Goal: Task Accomplishment & Management: Manage account settings

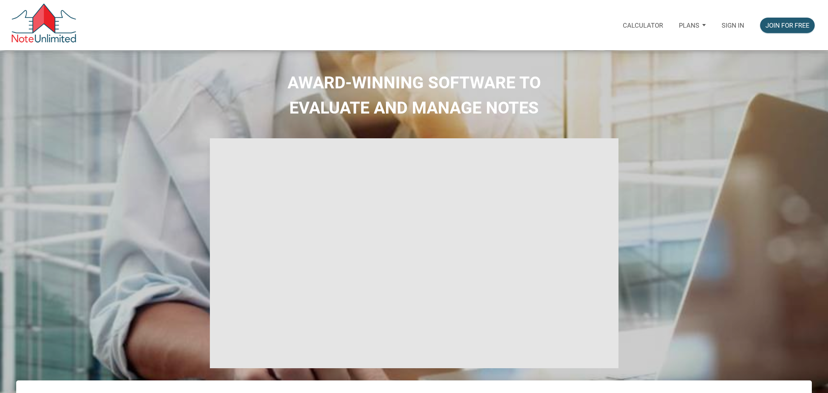
select select
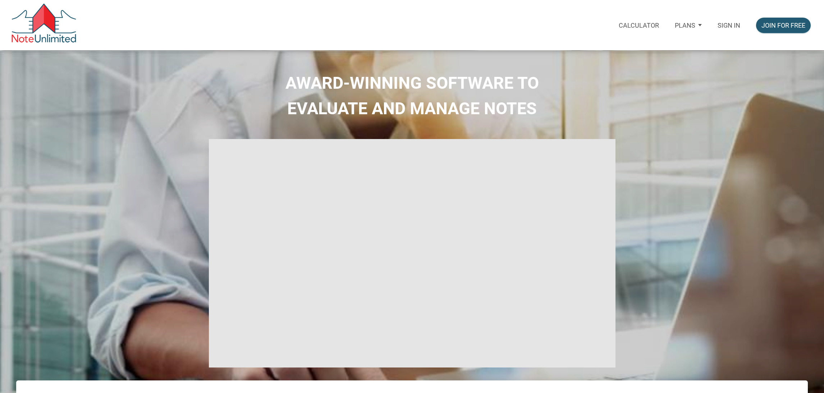
type input "Introduction to new features"
select select
click at [717, 24] on div "Sign in" at bounding box center [729, 25] width 38 height 26
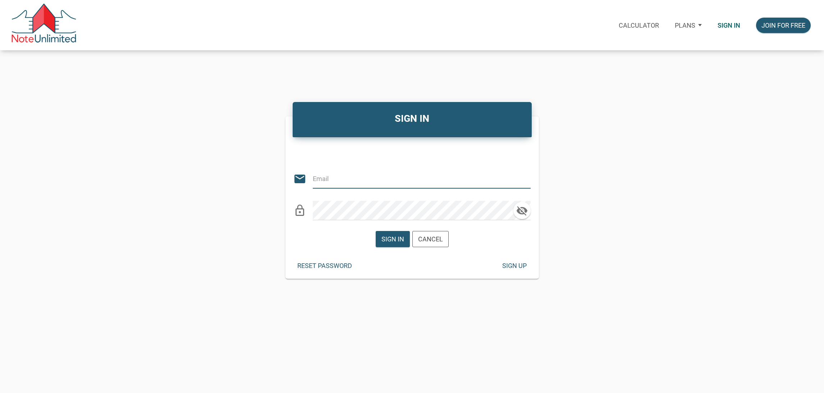
type input "KIRBYNIE72@GMAIL.COM"
click at [394, 241] on div "Sign in" at bounding box center [392, 239] width 23 height 10
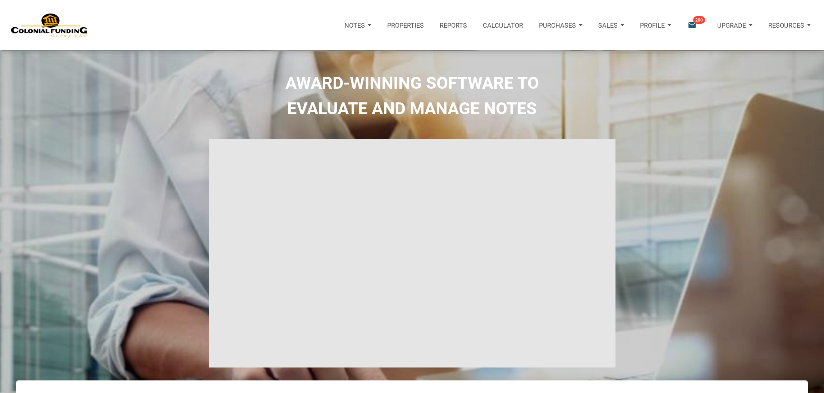
type input "Introduction to new features"
select select
click at [696, 28] on icon "email" at bounding box center [692, 25] width 10 height 10
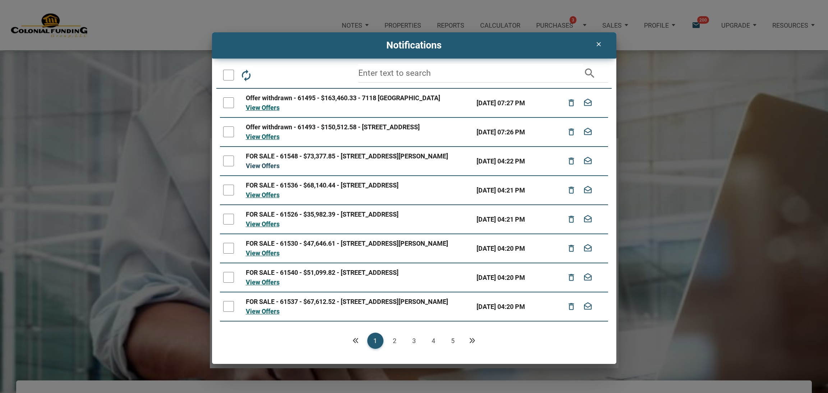
click at [263, 166] on link "View Offers" at bounding box center [263, 166] width 34 height 8
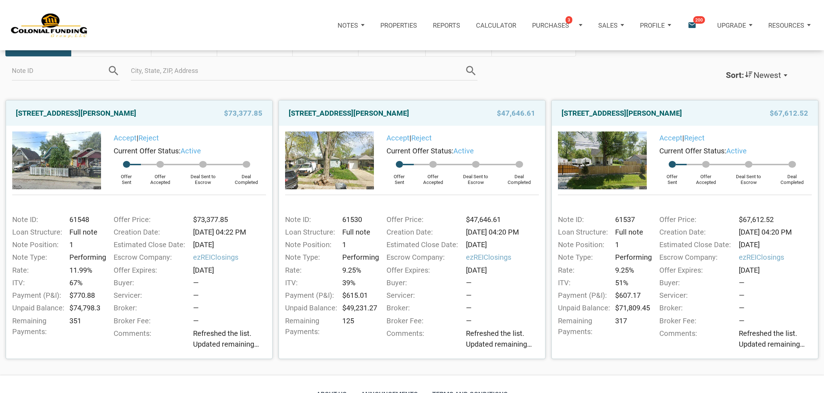
scroll to position [68, 0]
